Goal: Transaction & Acquisition: Purchase product/service

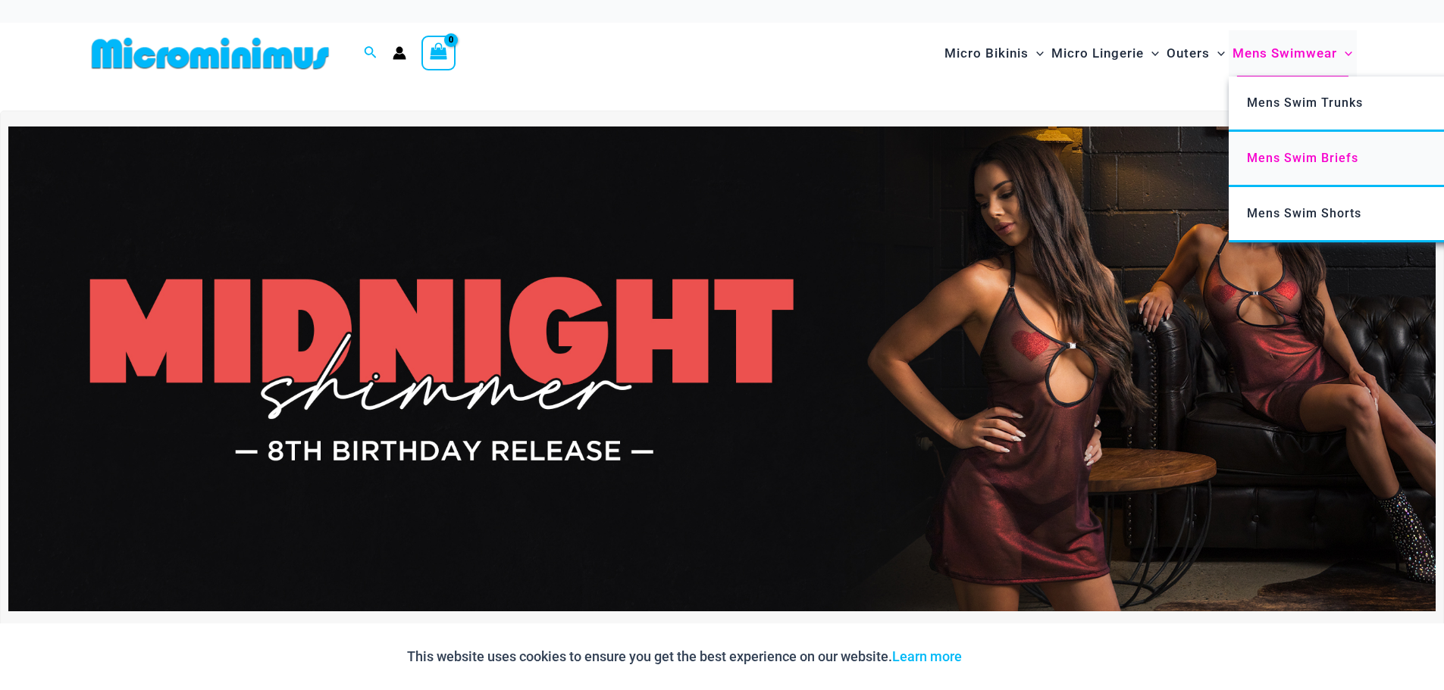
click at [1292, 159] on span "Mens Swim Briefs" at bounding box center [1302, 158] width 111 height 14
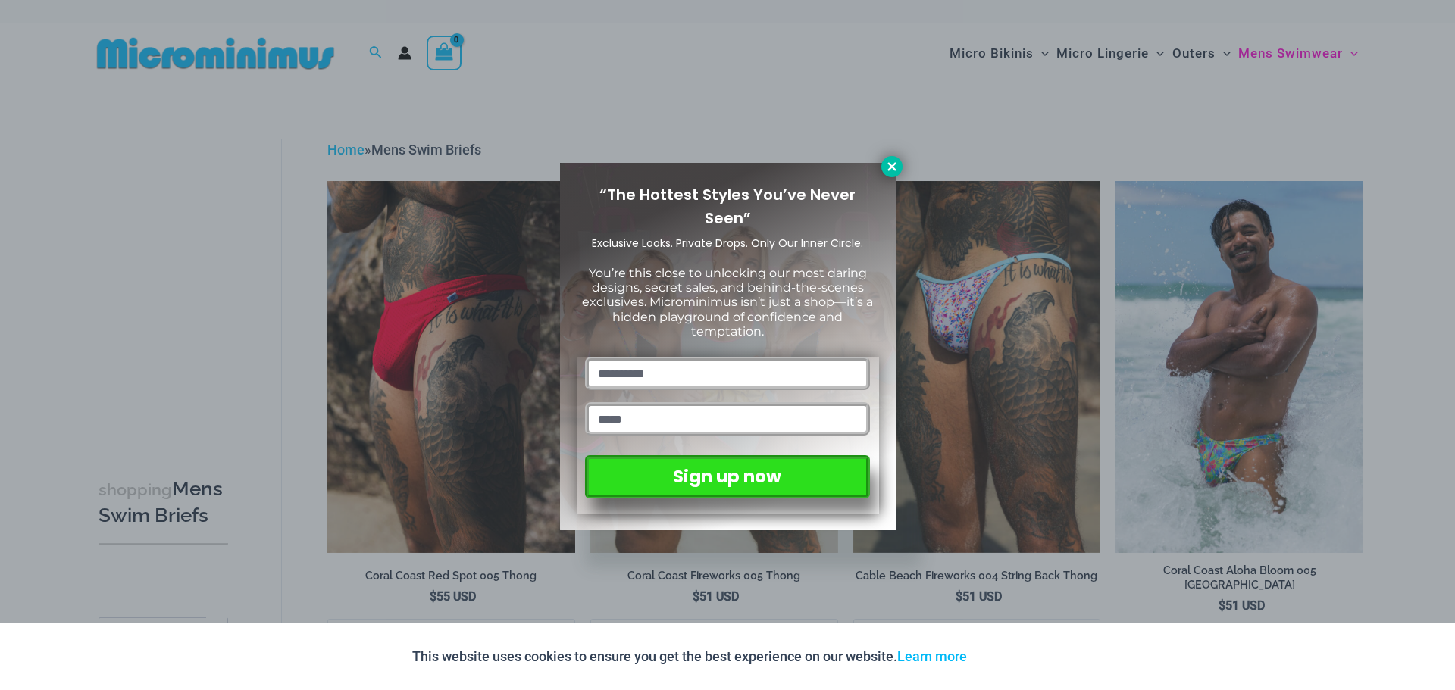
click at [893, 167] on icon at bounding box center [891, 166] width 8 height 8
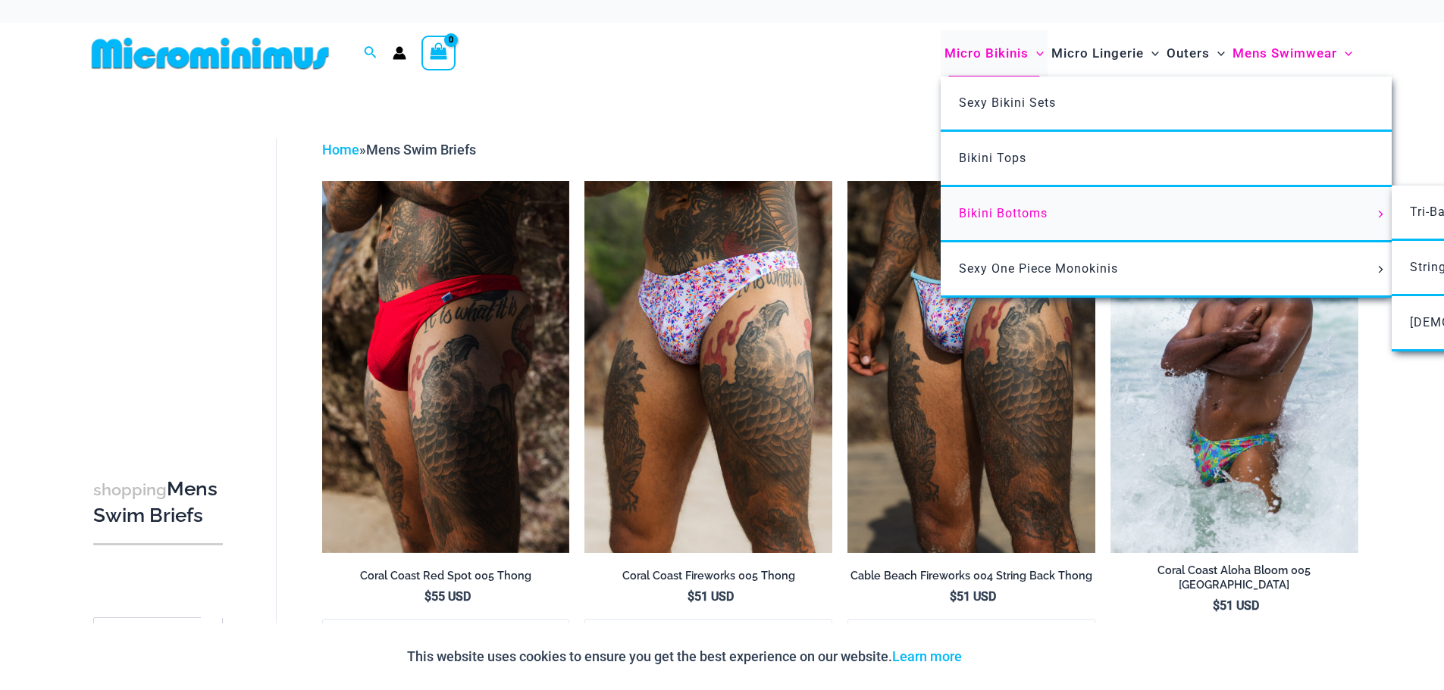
click at [978, 217] on span "Bikini Bottoms" at bounding box center [1003, 213] width 89 height 14
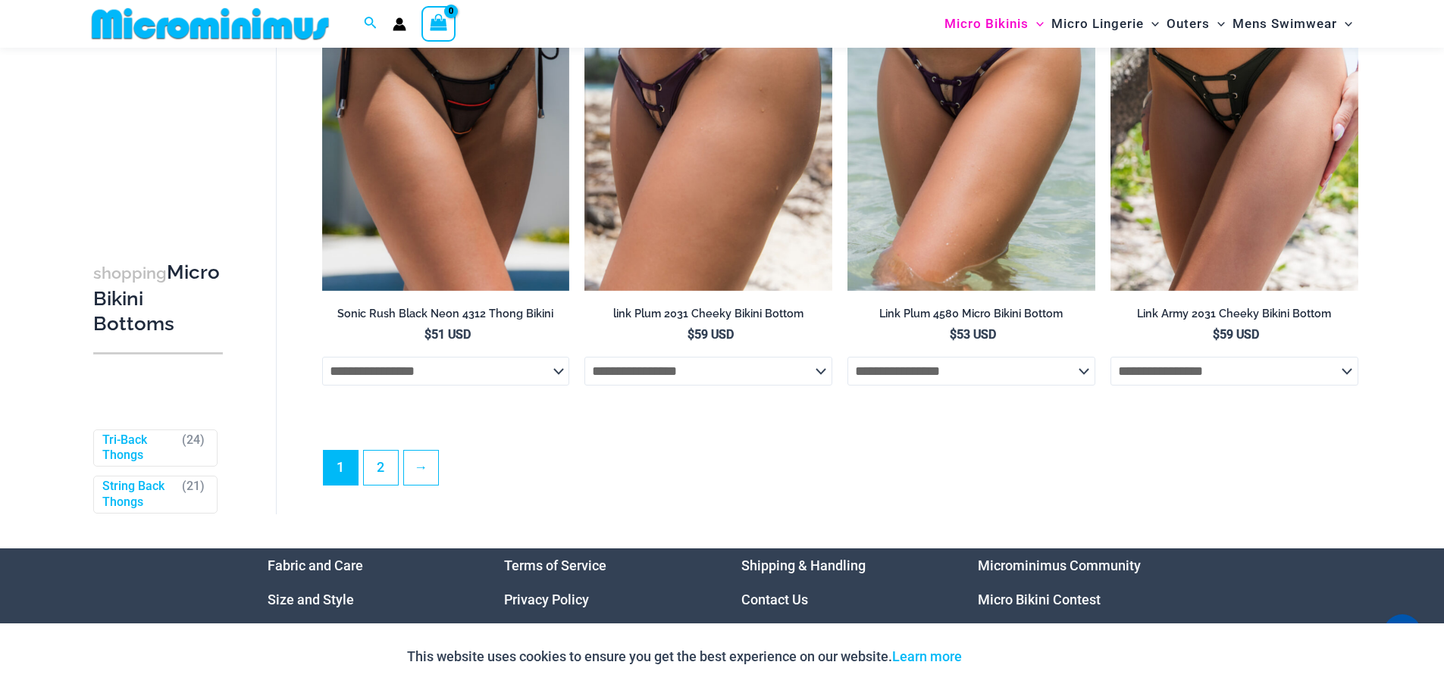
scroll to position [4542, 0]
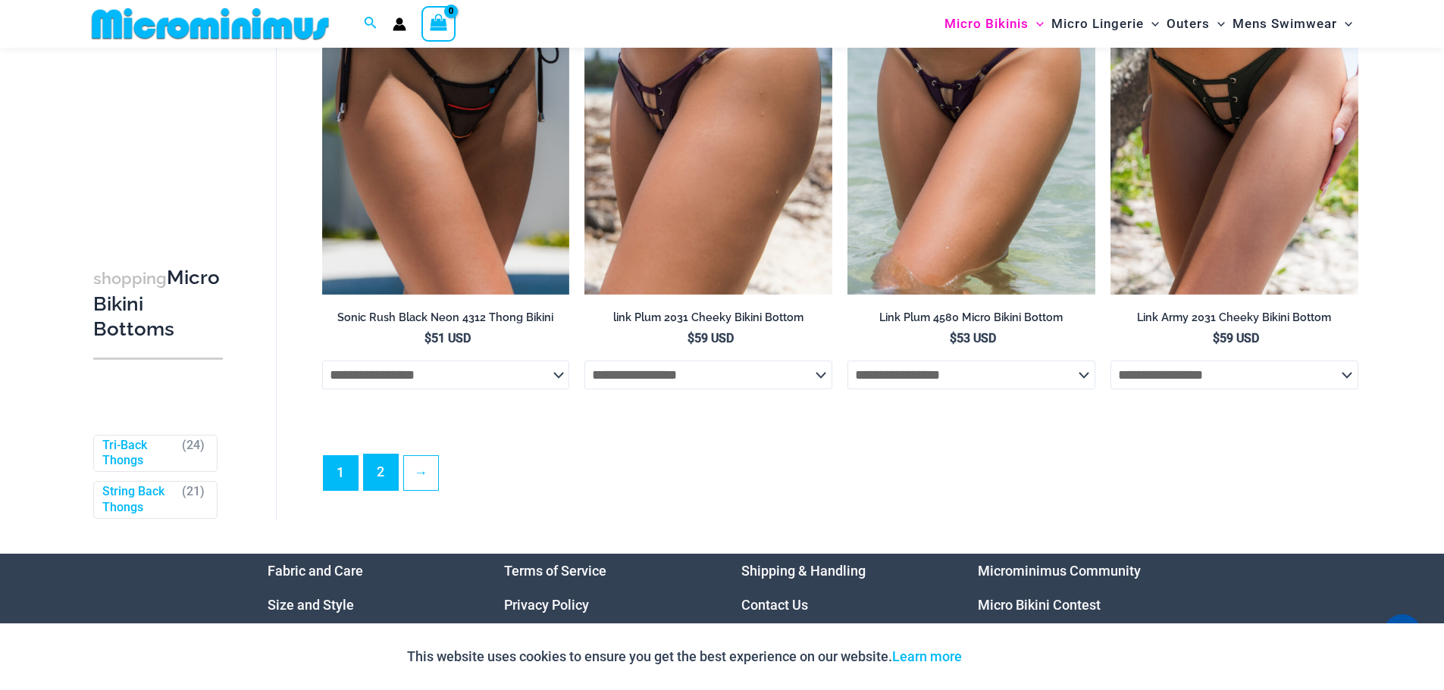
click at [381, 490] on link "2" at bounding box center [381, 473] width 34 height 36
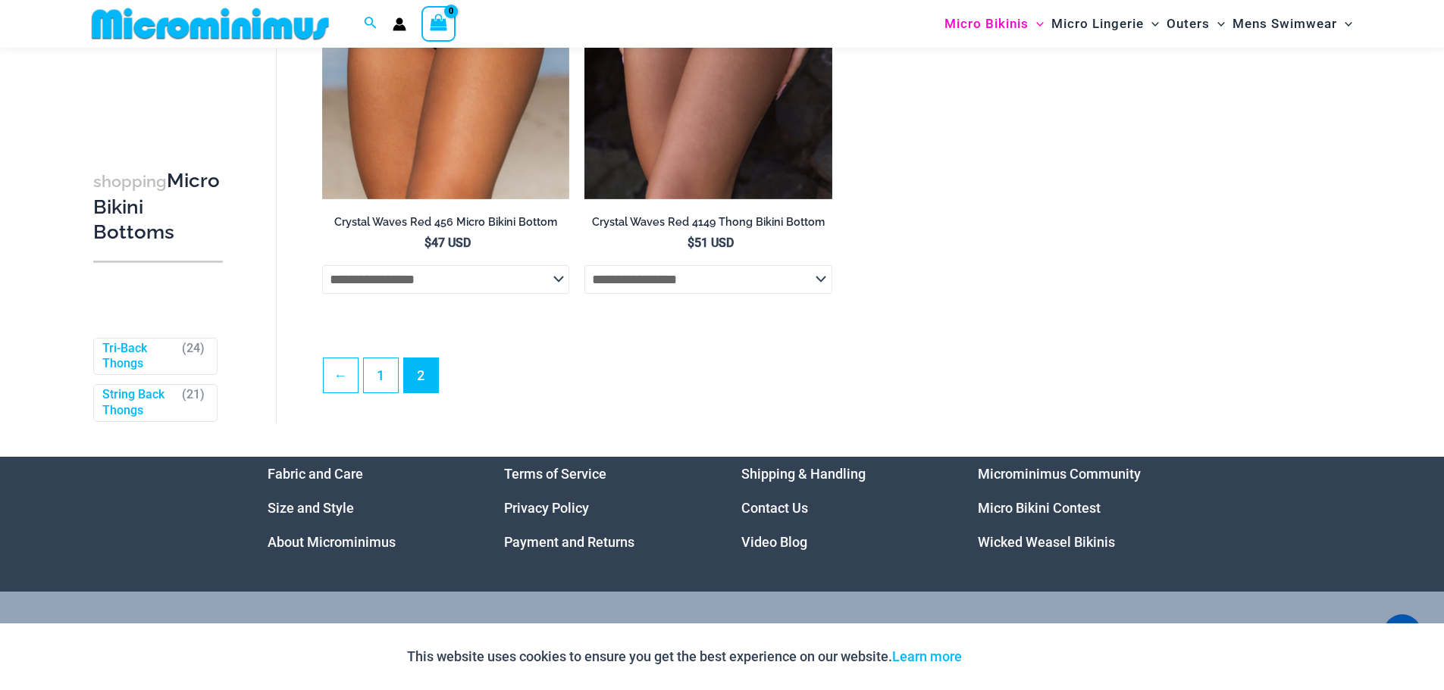
scroll to position [2720, 0]
